Goal: Task Accomplishment & Management: Use online tool/utility

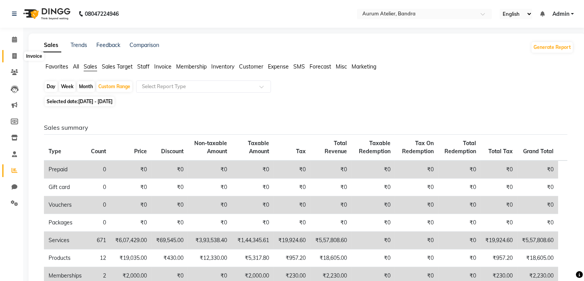
click at [15, 57] on icon at bounding box center [14, 56] width 4 height 6
select select "7410"
select select "service"
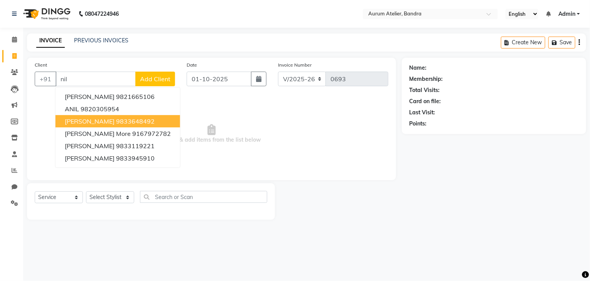
click at [123, 124] on ngb-highlight "9833648492" at bounding box center [135, 122] width 39 height 8
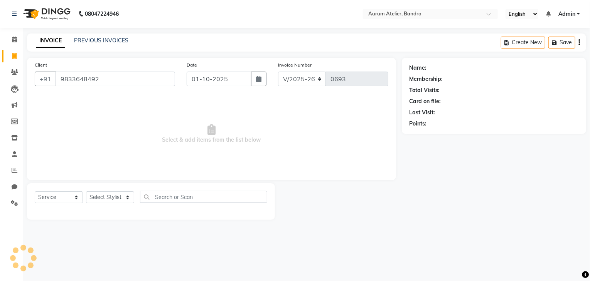
type input "9833648492"
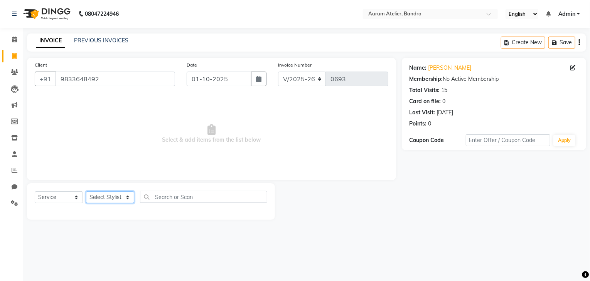
click at [108, 200] on select "Select Stylist ADITYA [PERSON_NAME] chariya [PERSON_NAME] [PERSON_NAME] [PERSON…" at bounding box center [110, 198] width 48 height 12
click at [86, 192] on select "Select Stylist ADITYA [PERSON_NAME] chariya [PERSON_NAME] [PERSON_NAME] [PERSON…" at bounding box center [110, 198] width 48 height 12
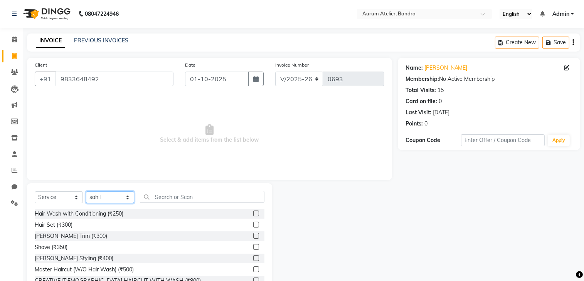
select select "66080"
drag, startPoint x: 172, startPoint y: 188, endPoint x: 175, endPoint y: 196, distance: 8.3
click at [173, 192] on div "Select Service Product Membership Package Voucher Prepaid Gift Card Select Styl…" at bounding box center [149, 240] width 245 height 114
click at [175, 196] on input "text" at bounding box center [202, 197] width 124 height 12
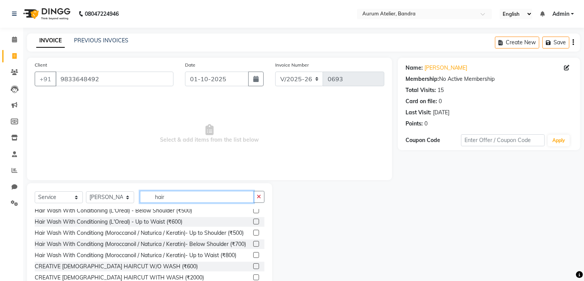
scroll to position [77, 0]
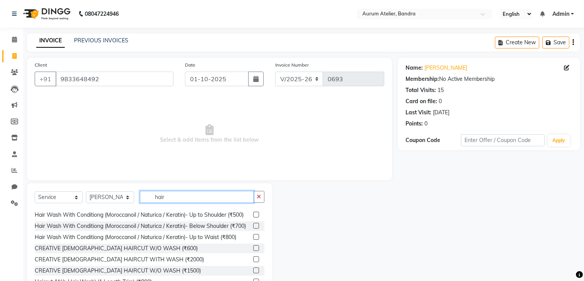
type input "hair"
click at [253, 240] on label at bounding box center [256, 237] width 6 height 6
click at [253, 240] on input "checkbox" at bounding box center [255, 237] width 5 height 5
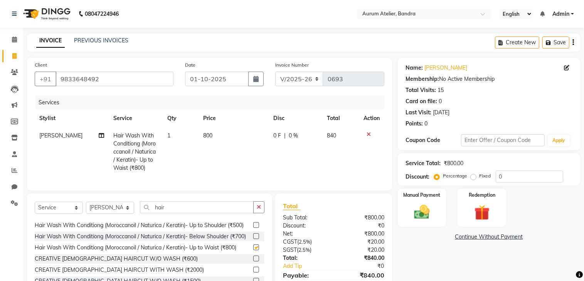
checkbox input "false"
click at [222, 136] on td "800" at bounding box center [233, 152] width 70 height 50
select select "66080"
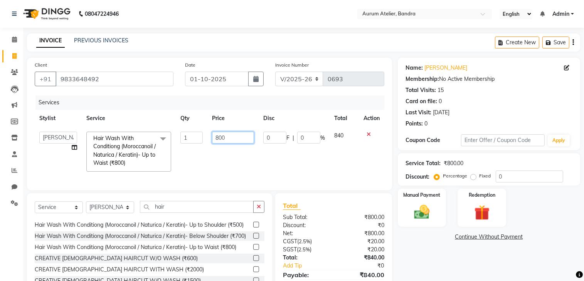
click at [232, 136] on input "800" at bounding box center [233, 138] width 42 height 12
type input "8"
type input "700"
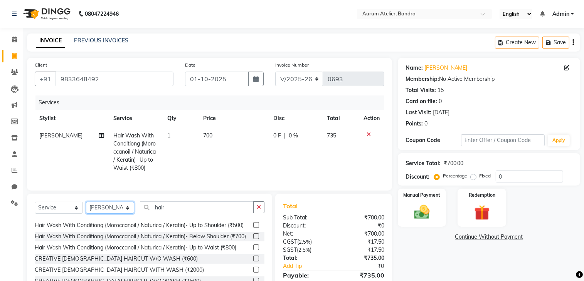
click at [114, 214] on select "Select Stylist ADITYA [PERSON_NAME] chariya [PERSON_NAME] [PERSON_NAME] [PERSON…" at bounding box center [110, 208] width 48 height 12
select select "66084"
click at [86, 209] on select "Select Stylist ADITYA [PERSON_NAME] chariya [PERSON_NAME] [PERSON_NAME] [PERSON…" at bounding box center [110, 208] width 48 height 12
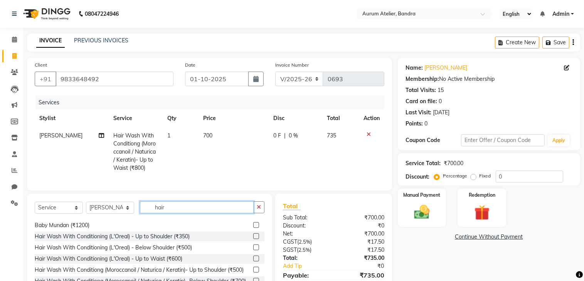
click at [197, 214] on input "hair" at bounding box center [197, 208] width 114 height 12
type input "h"
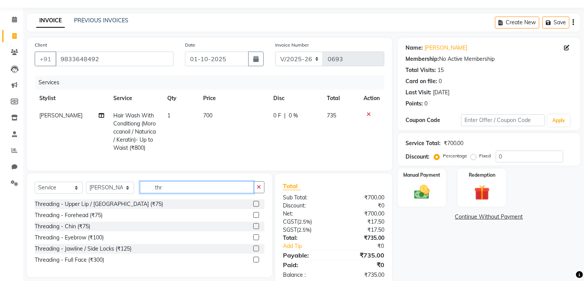
scroll to position [39, 0]
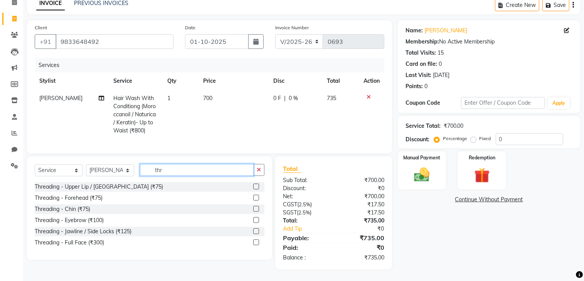
type input "thr"
click at [257, 223] on label at bounding box center [256, 220] width 6 height 6
click at [257, 223] on input "checkbox" at bounding box center [255, 220] width 5 height 5
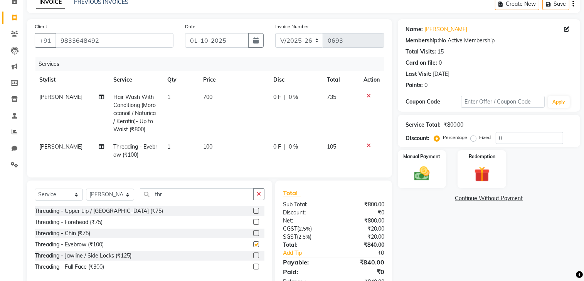
checkbox input "false"
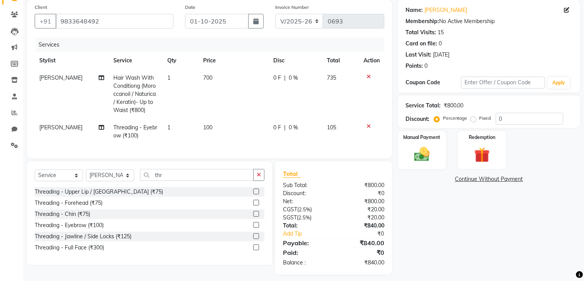
scroll to position [69, 0]
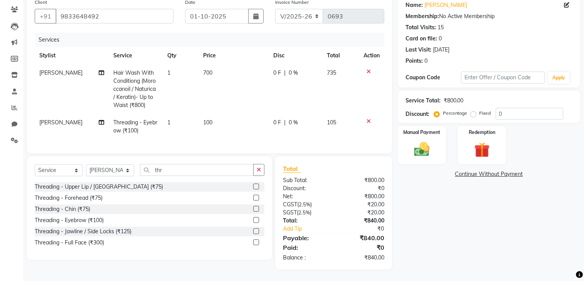
click at [169, 118] on td "1" at bounding box center [181, 126] width 36 height 25
select select "66084"
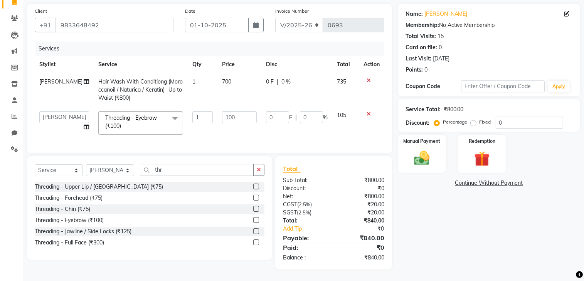
scroll to position [60, 0]
click at [192, 116] on input "1" at bounding box center [202, 117] width 20 height 12
click at [194, 113] on input "1" at bounding box center [202, 117] width 20 height 12
type input "3"
type input "200"
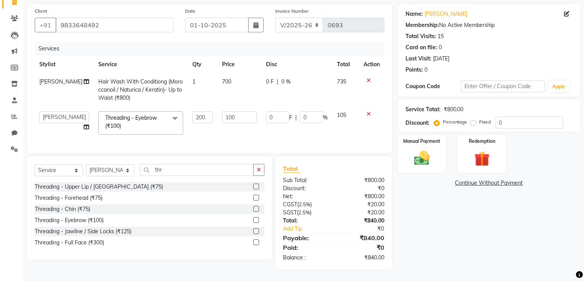
click at [456, 213] on div "Name: [PERSON_NAME] Membership: No Active Membership Total Visits: 15 Card on f…" at bounding box center [492, 137] width 188 height 266
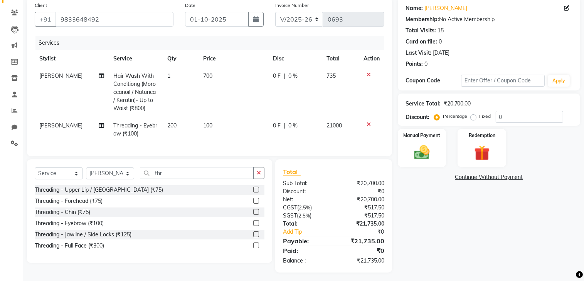
drag, startPoint x: 173, startPoint y: 126, endPoint x: 182, endPoint y: 126, distance: 8.9
click at [174, 126] on span "200" at bounding box center [171, 125] width 9 height 7
select select "66084"
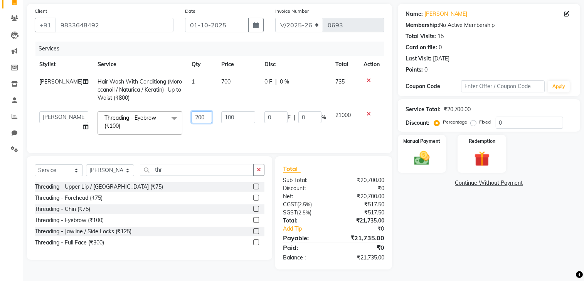
click at [197, 111] on input "200" at bounding box center [202, 117] width 20 height 12
type input "2"
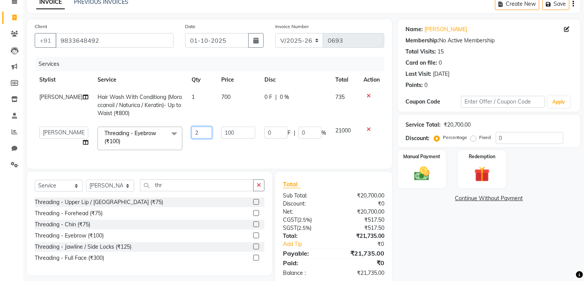
scroll to position [21, 0]
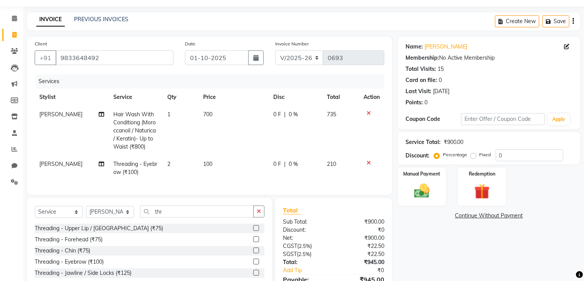
drag, startPoint x: 526, startPoint y: 243, endPoint x: 523, endPoint y: 238, distance: 5.7
click at [525, 242] on div "Name: [PERSON_NAME] Membership: No Active Membership Total Visits: 15 Card on f…" at bounding box center [492, 174] width 188 height 275
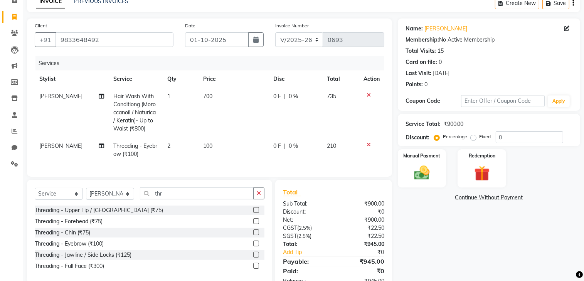
scroll to position [0, 0]
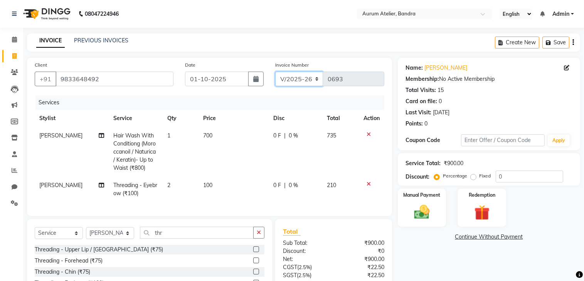
click at [319, 78] on select "C/2025-26 V/2025 V/2025-26" at bounding box center [299, 79] width 48 height 15
select select "7590"
click at [275, 72] on select "C/2025-26 V/2025 V/2025-26" at bounding box center [299, 79] width 48 height 15
type input "1524"
click at [574, 42] on icon "button" at bounding box center [573, 42] width 2 height 0
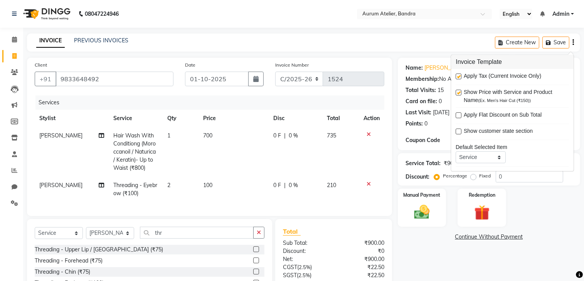
click at [459, 75] on label at bounding box center [459, 77] width 6 height 6
click at [459, 75] on input "checkbox" at bounding box center [458, 76] width 5 height 5
checkbox input "false"
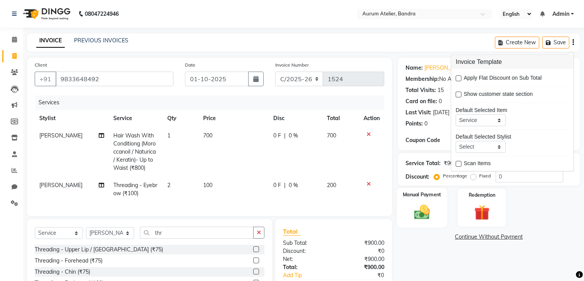
scroll to position [37, 0]
click at [435, 212] on div "Manual Payment" at bounding box center [422, 208] width 50 height 40
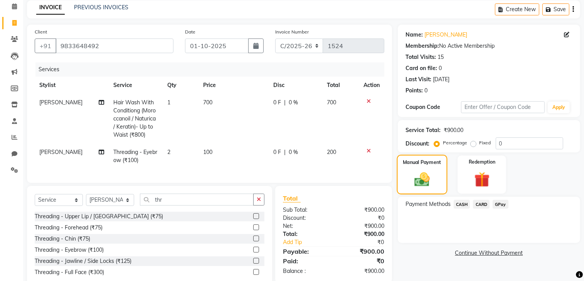
scroll to position [59, 0]
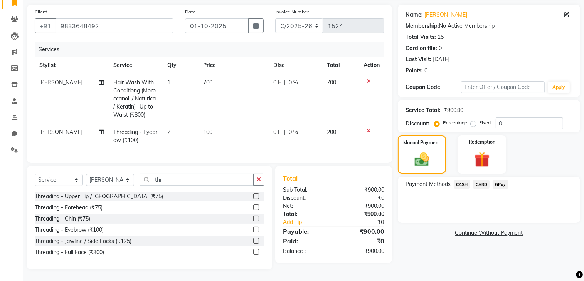
click at [463, 177] on div "Payment Methods CASH CARD GPay" at bounding box center [489, 200] width 182 height 46
click at [463, 180] on span "CASH" at bounding box center [462, 184] width 17 height 9
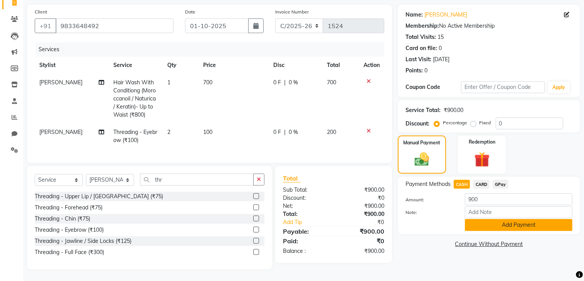
click at [484, 222] on button "Add Payment" at bounding box center [519, 225] width 108 height 12
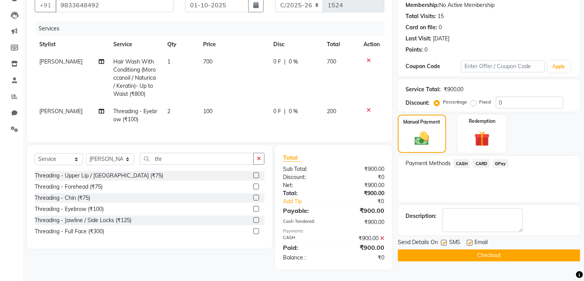
scroll to position [80, 0]
click at [483, 252] on button "Checkout" at bounding box center [489, 256] width 182 height 12
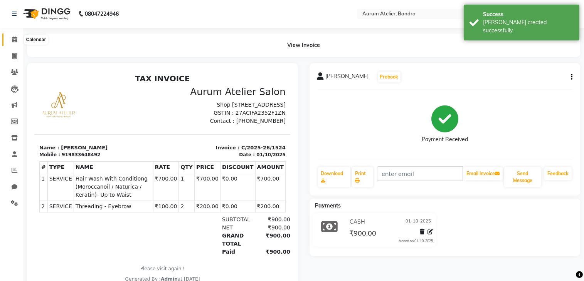
click at [16, 42] on icon at bounding box center [14, 40] width 5 height 6
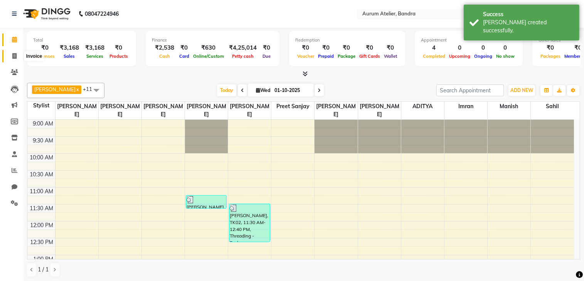
click at [14, 54] on icon at bounding box center [14, 56] width 4 height 6
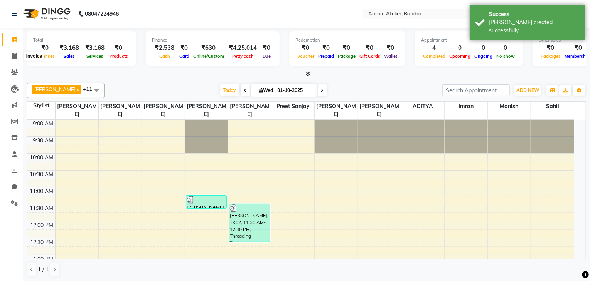
select select "7410"
select select "service"
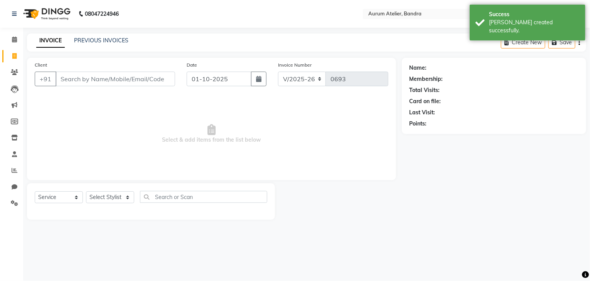
click at [113, 35] on div "INVOICE PREVIOUS INVOICES Create New Save" at bounding box center [306, 43] width 559 height 18
click at [113, 39] on link "PREVIOUS INVOICES" at bounding box center [101, 40] width 54 height 7
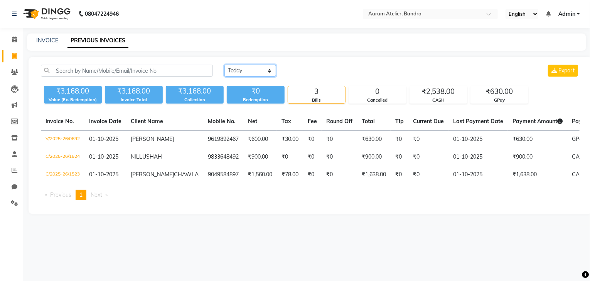
click at [264, 74] on select "[DATE] [DATE] Custom Range" at bounding box center [250, 71] width 52 height 12
select select "range"
click at [224, 65] on select "[DATE] [DATE] Custom Range" at bounding box center [250, 71] width 52 height 12
click at [336, 69] on input "01-10-2025" at bounding box center [313, 71] width 54 height 11
select select "10"
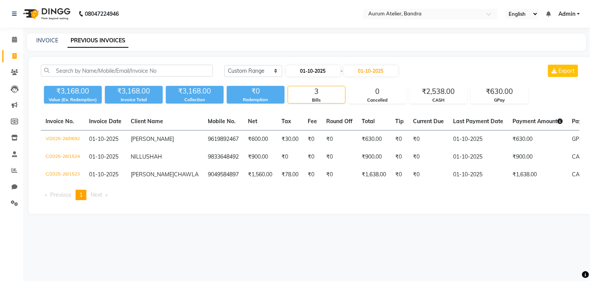
select select "2025"
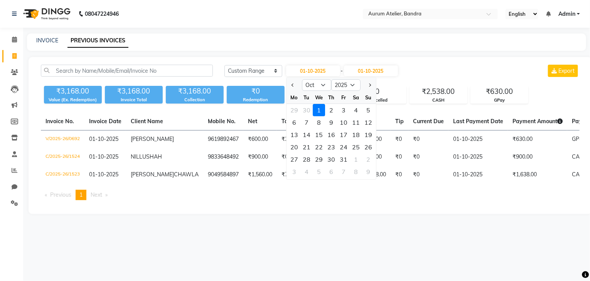
click at [296, 87] on div at bounding box center [293, 85] width 15 height 12
click at [294, 85] on span "Previous month" at bounding box center [292, 85] width 3 height 3
select select "9"
click at [294, 110] on div "1" at bounding box center [294, 110] width 12 height 12
type input "01-09-2025"
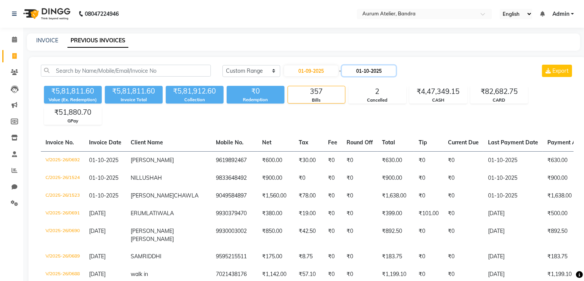
click at [375, 72] on input "01-10-2025" at bounding box center [369, 71] width 54 height 11
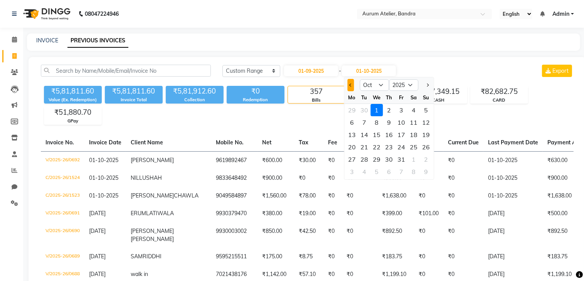
click at [353, 85] on button "Previous month" at bounding box center [350, 85] width 7 height 12
select select "9"
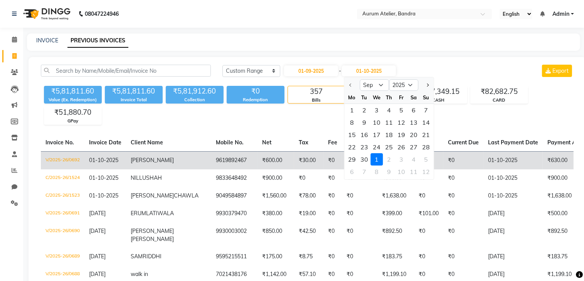
click at [364, 162] on div "30" at bounding box center [364, 159] width 12 height 12
type input "[DATE]"
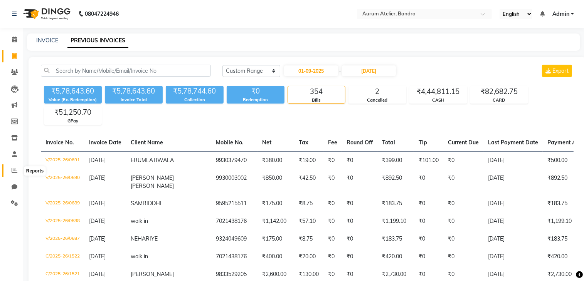
click at [15, 170] on icon at bounding box center [15, 171] width 6 height 6
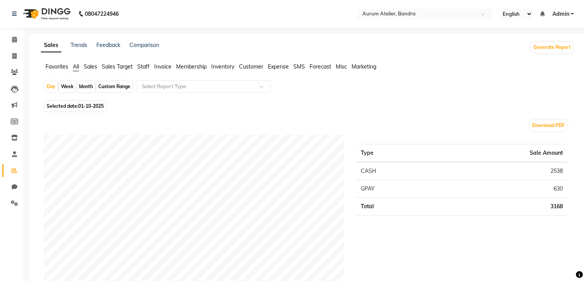
click at [123, 85] on div "Custom Range" at bounding box center [114, 86] width 36 height 11
select select "10"
select select "2025"
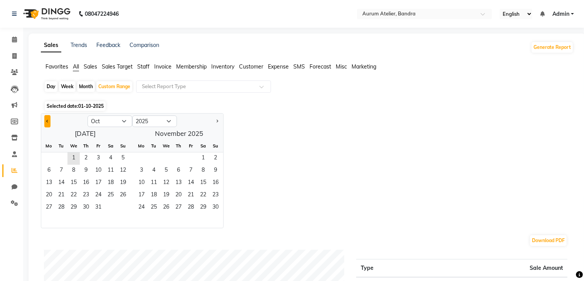
click at [49, 122] on button "Previous month" at bounding box center [47, 121] width 6 height 12
select select "9"
click at [52, 159] on span "1" at bounding box center [49, 159] width 12 height 12
click at [63, 207] on span "30" at bounding box center [61, 208] width 12 height 12
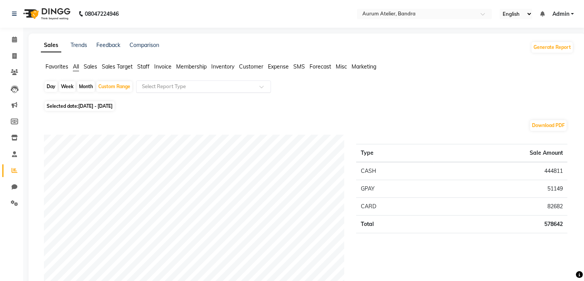
click at [186, 91] on div "Select Report Type" at bounding box center [203, 87] width 135 height 12
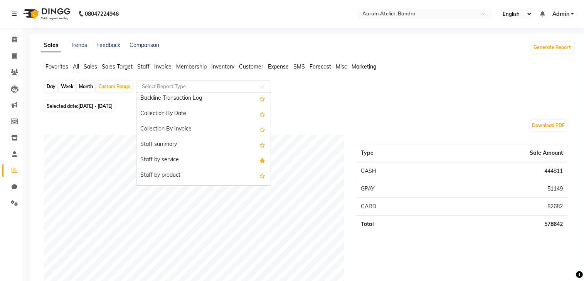
scroll to position [270, 0]
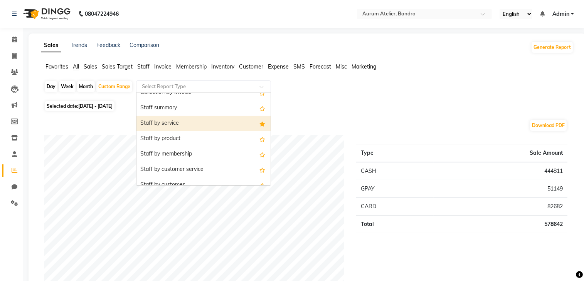
click at [230, 116] on div "Staff by service" at bounding box center [203, 123] width 134 height 15
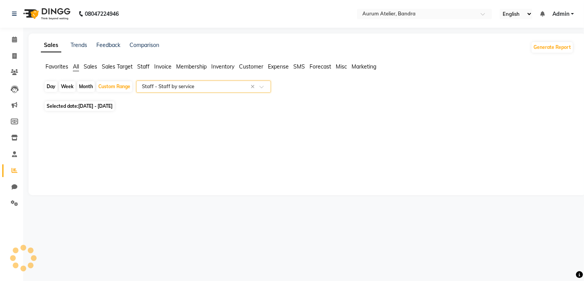
select select "filtered_report"
select select "csv"
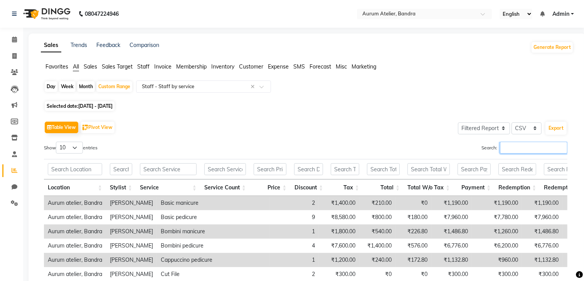
click at [529, 143] on input "Search:" at bounding box center [533, 148] width 67 height 12
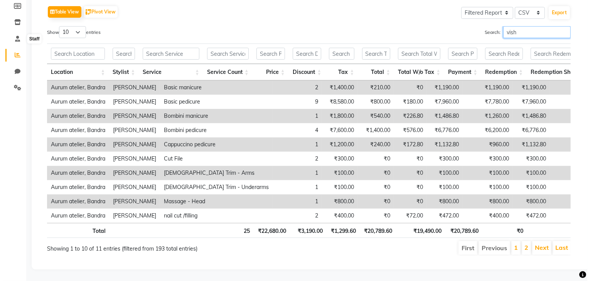
scroll to position [0, 0]
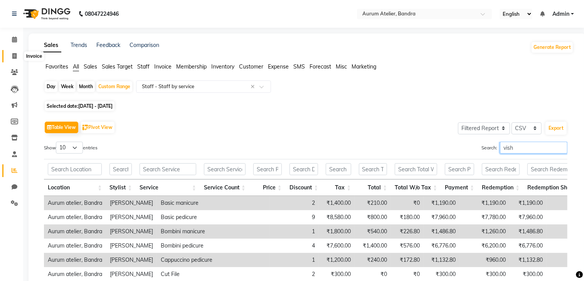
type input "vish"
click at [15, 58] on icon at bounding box center [14, 56] width 4 height 6
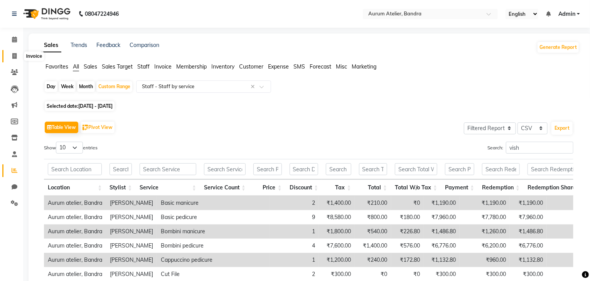
select select "7410"
select select "service"
